Goal: Navigation & Orientation: Find specific page/section

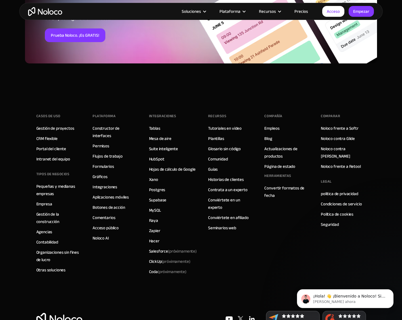
scroll to position [1010, 0]
click at [158, 128] on font "Tablas" at bounding box center [154, 128] width 11 height 8
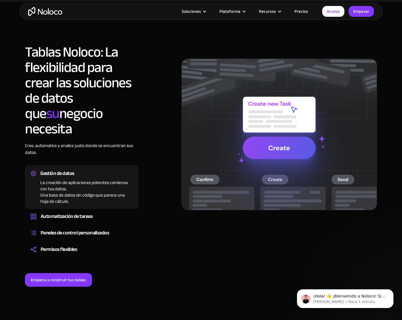
scroll to position [408, 0]
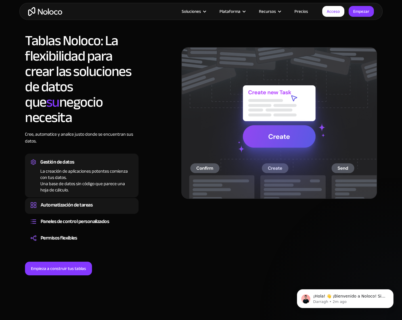
click at [78, 200] on font "Automatización de tareas" at bounding box center [67, 204] width 52 height 9
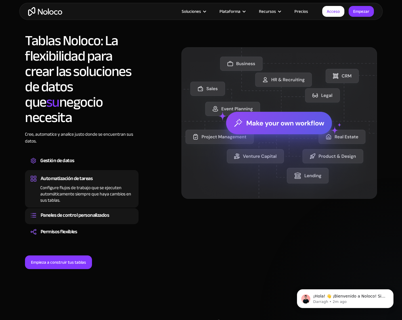
click at [94, 210] on font "Paneles de control personalizados" at bounding box center [75, 214] width 68 height 9
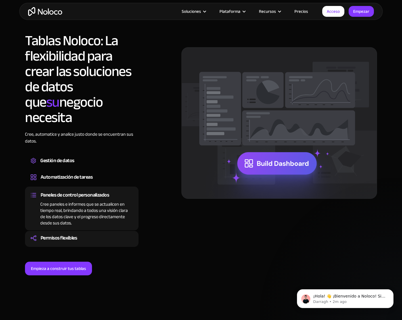
click at [65, 233] on font "Permisos flexibles" at bounding box center [59, 237] width 36 height 9
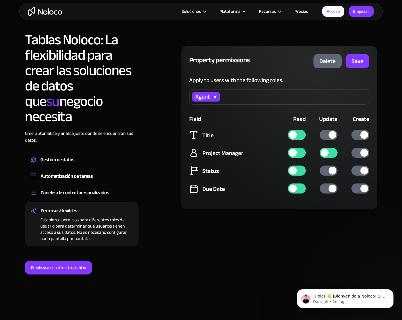
scroll to position [409, 0]
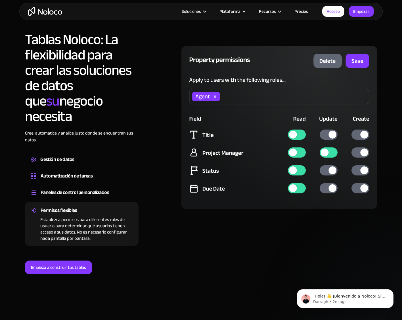
click at [304, 12] on font "Precios" at bounding box center [302, 11] width 14 height 8
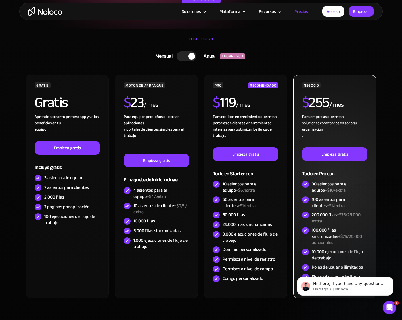
scroll to position [114, 0]
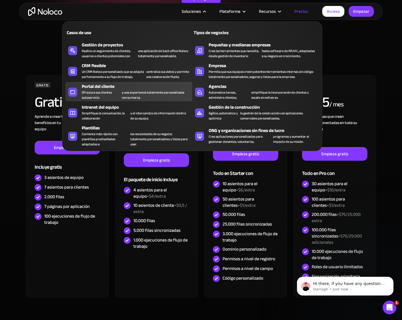
click at [93, 93] on font "Ofrezca a sus clientes autoservicio" at bounding box center [97, 94] width 30 height 11
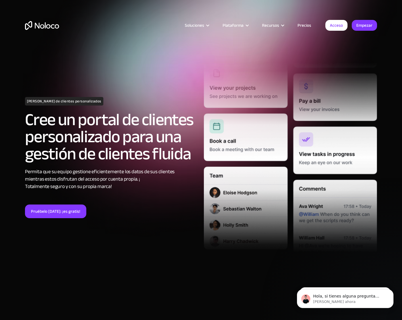
click at [49, 28] on img "hogar" at bounding box center [42, 25] width 34 height 9
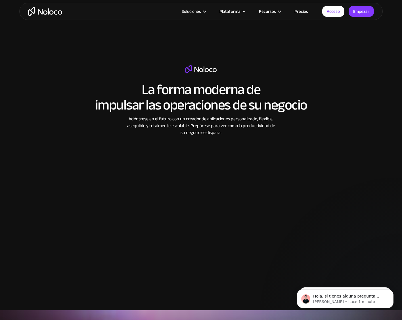
scroll to position [761, 0]
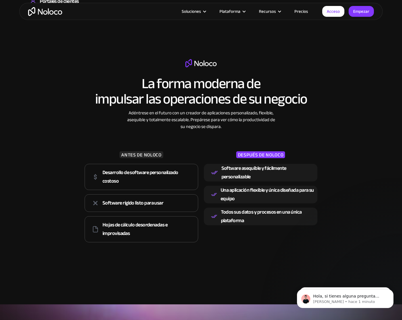
click at [113, 174] on font "Desarrollo de software personalizado costoso" at bounding box center [141, 177] width 76 height 18
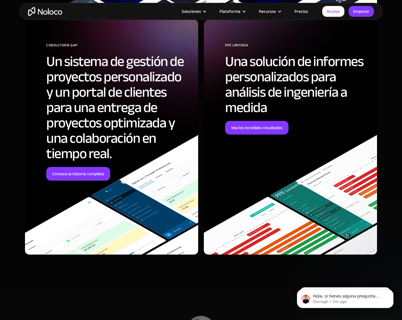
scroll to position [2339, 0]
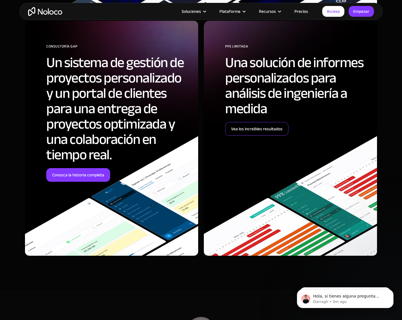
click at [268, 130] on font "Vea los increíbles resultados" at bounding box center [256, 129] width 51 height 8
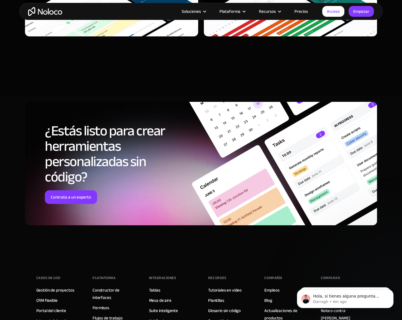
scroll to position [2553, 0]
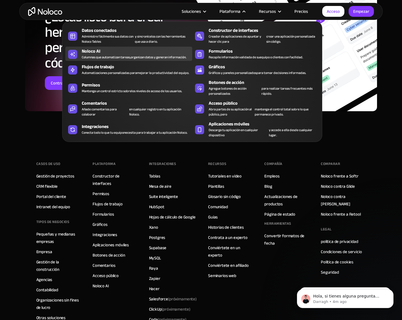
click at [101, 54] on font "Columnas que automatizan tareas," at bounding box center [106, 57] width 49 height 6
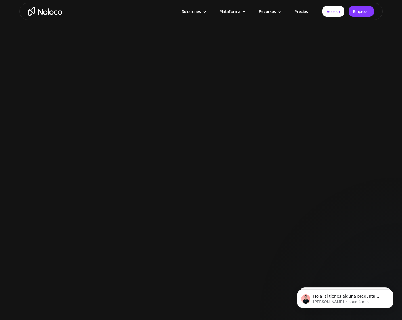
scroll to position [818, 0]
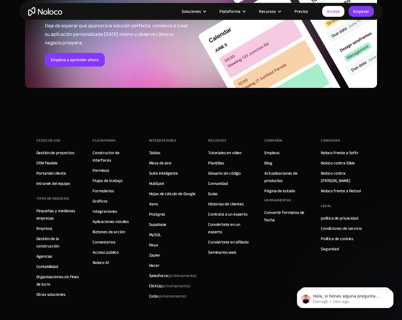
scroll to position [1162, 0]
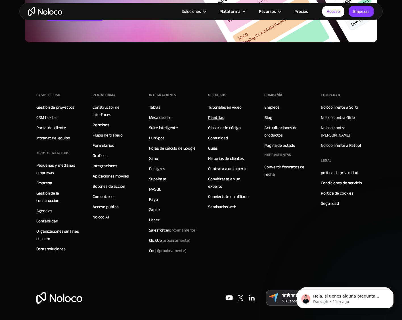
click at [218, 113] on font "Plantillas" at bounding box center [216, 117] width 16 height 8
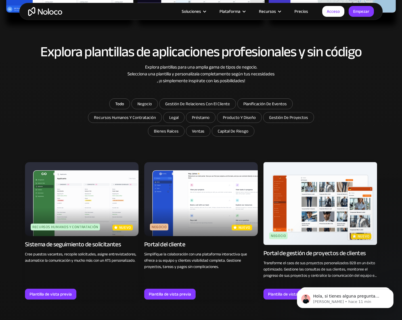
click at [197, 204] on img at bounding box center [201, 199] width 114 height 74
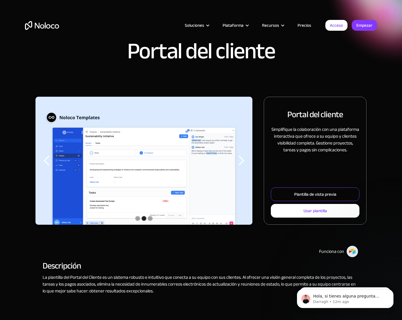
click at [307, 192] on font "Plantilla de vista previa" at bounding box center [315, 194] width 42 height 8
